Goal: Task Accomplishment & Management: Manage account settings

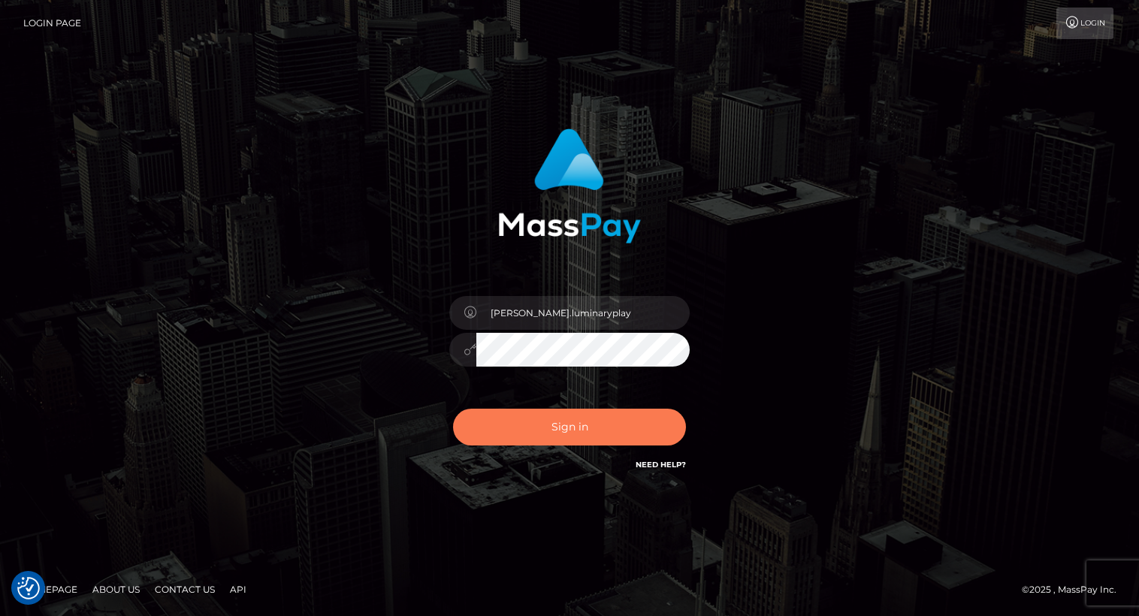
click at [575, 426] on button "Sign in" at bounding box center [569, 427] width 233 height 37
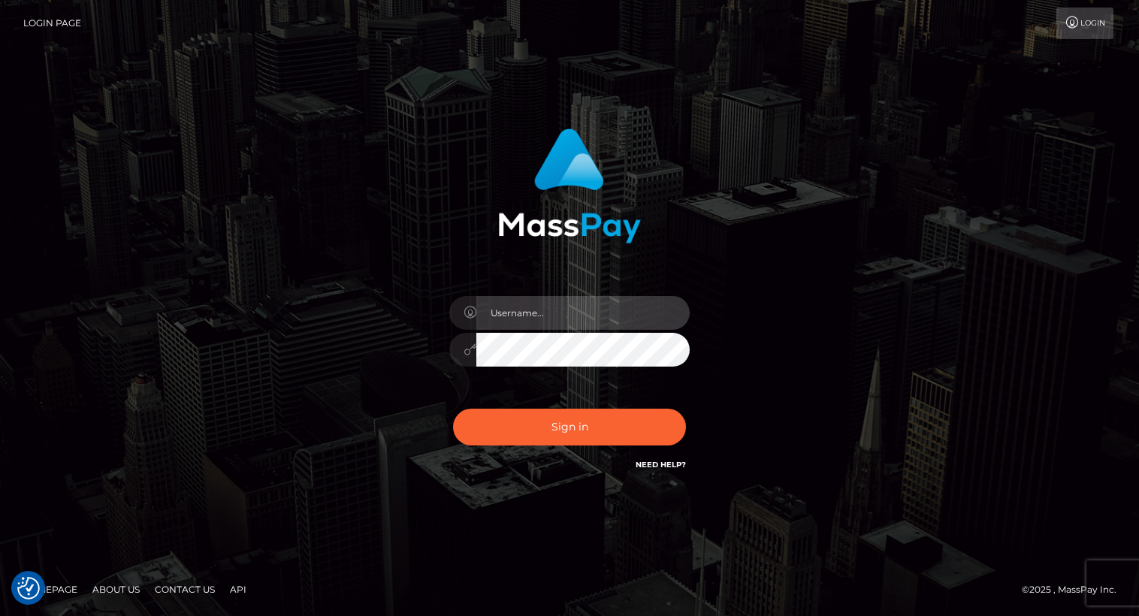
click at [571, 312] on input "text" at bounding box center [582, 313] width 213 height 34
type input "Arlene.luminaryplay"
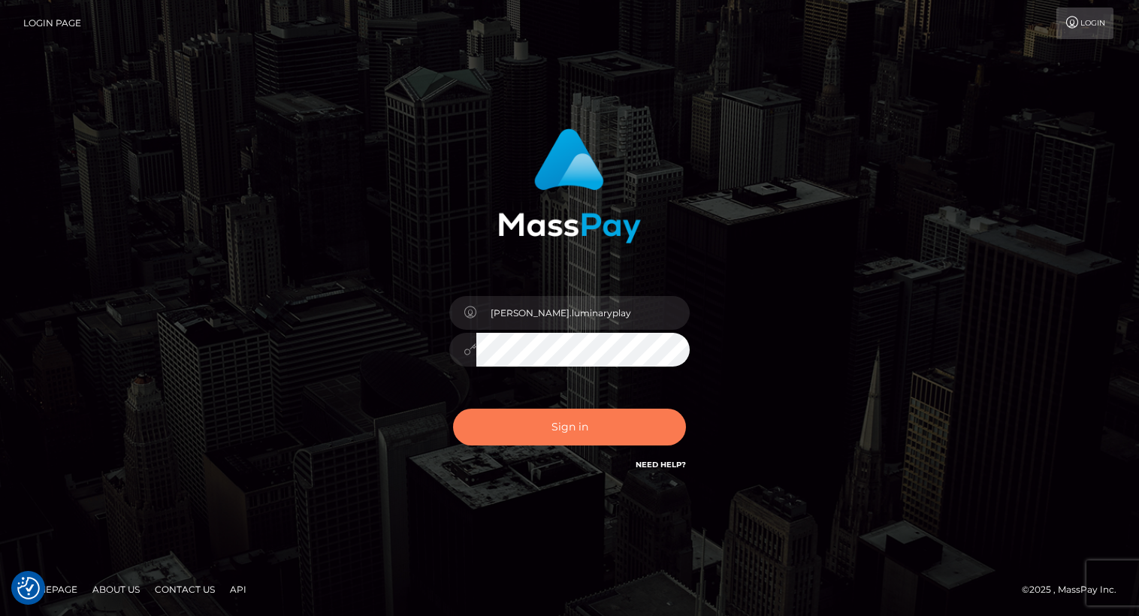
click at [610, 431] on button "Sign in" at bounding box center [569, 427] width 233 height 37
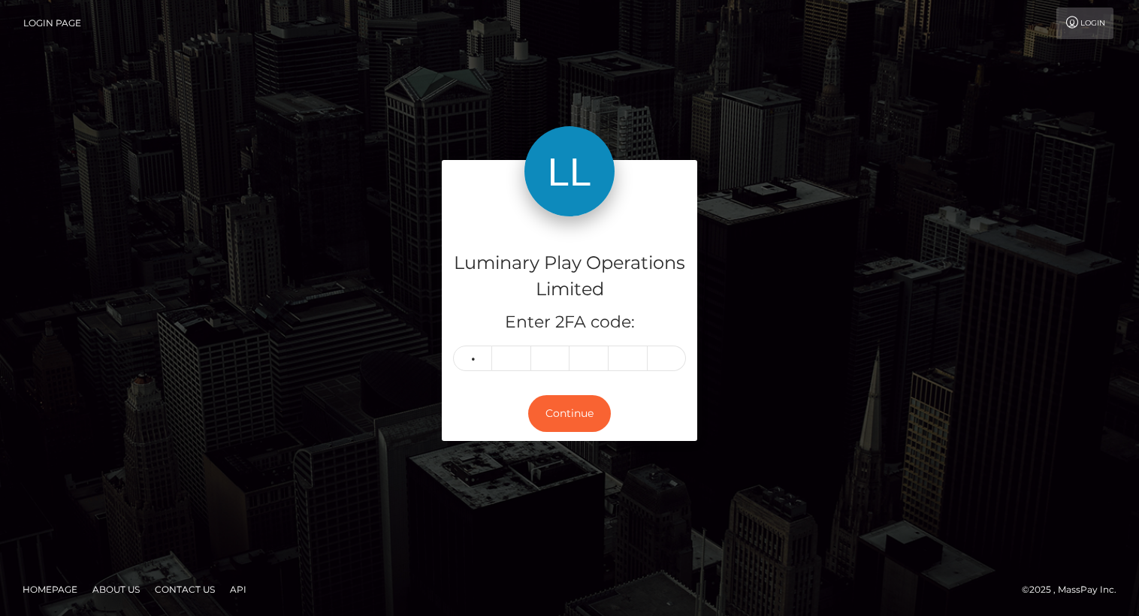
type input "9"
type input "5"
type input "8"
type input "2"
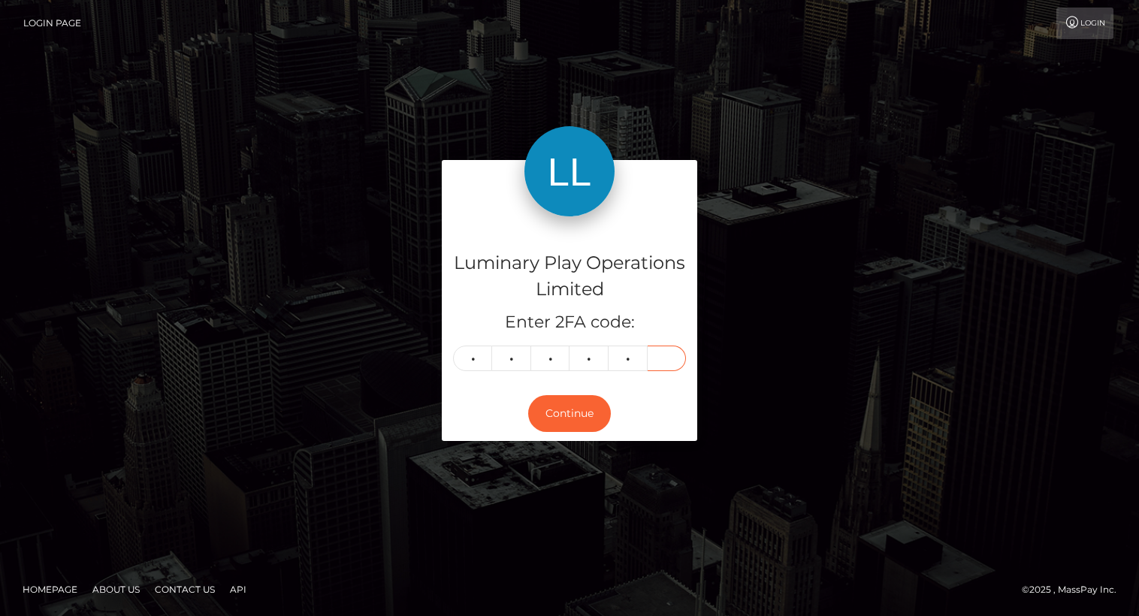
type input "8"
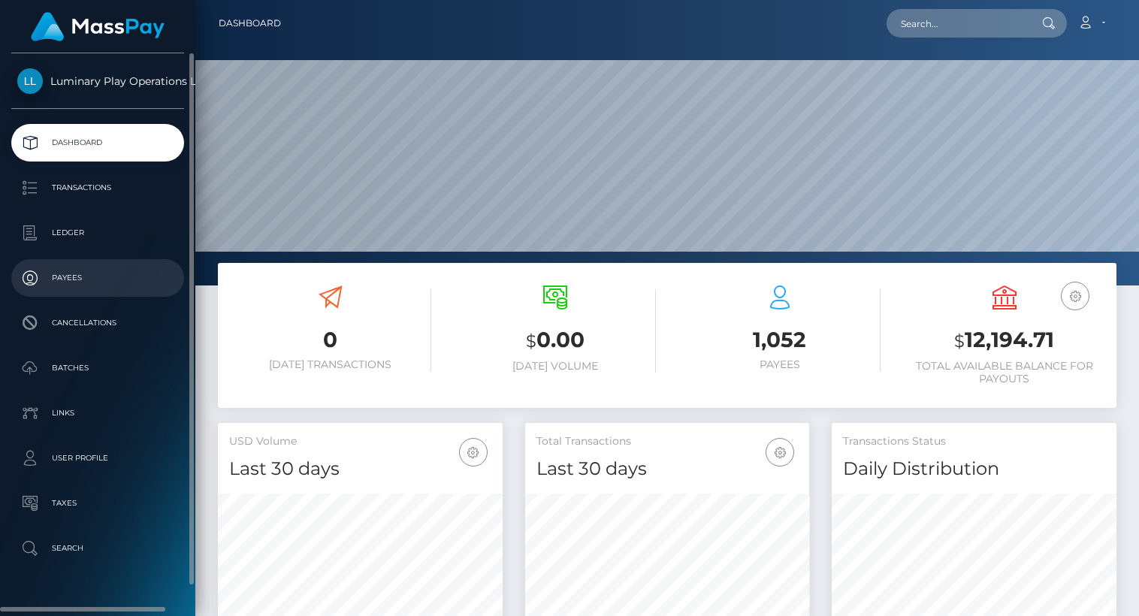
scroll to position [266, 285]
